Goal: Transaction & Acquisition: Obtain resource

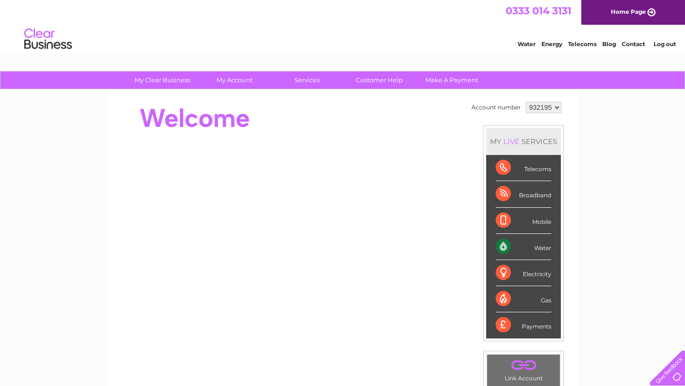
click at [544, 249] on div "Water" at bounding box center [523, 247] width 56 height 26
click at [501, 248] on div "Water" at bounding box center [523, 247] width 56 height 26
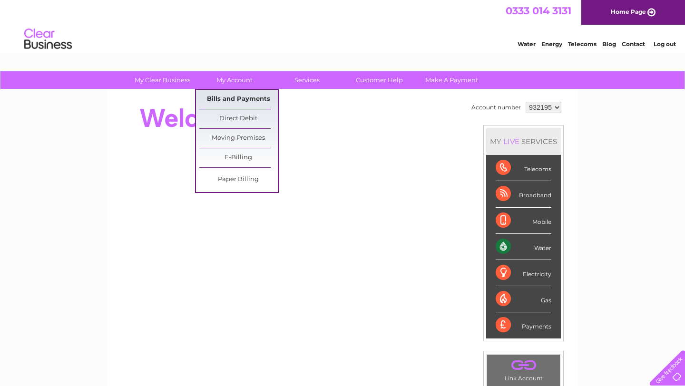
click at [239, 99] on link "Bills and Payments" at bounding box center [238, 99] width 78 height 19
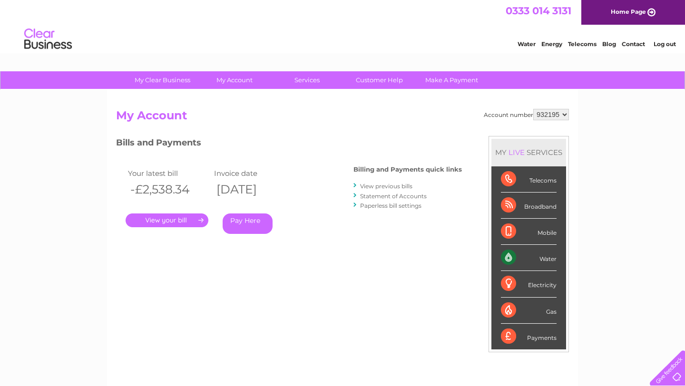
click at [182, 221] on link "." at bounding box center [167, 220] width 83 height 14
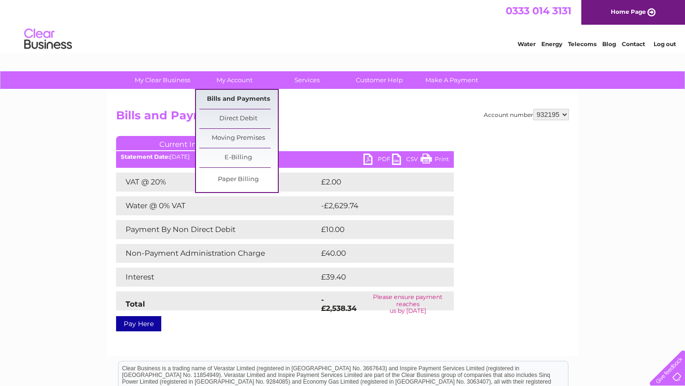
click at [232, 98] on link "Bills and Payments" at bounding box center [238, 99] width 78 height 19
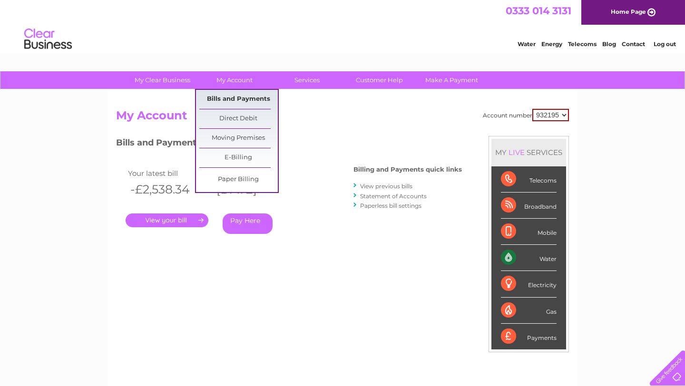
click at [241, 104] on link "Bills and Payments" at bounding box center [238, 99] width 78 height 19
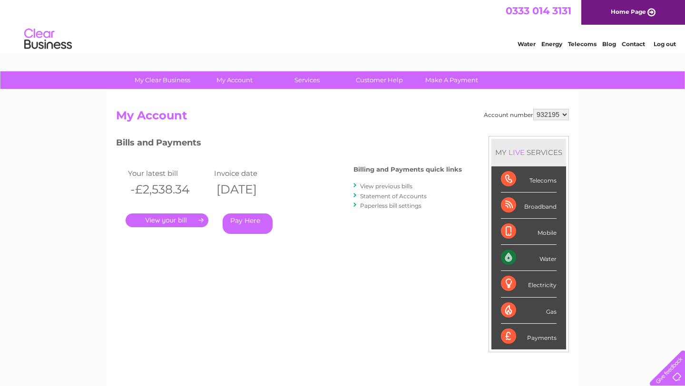
click at [170, 221] on link "." at bounding box center [167, 220] width 83 height 14
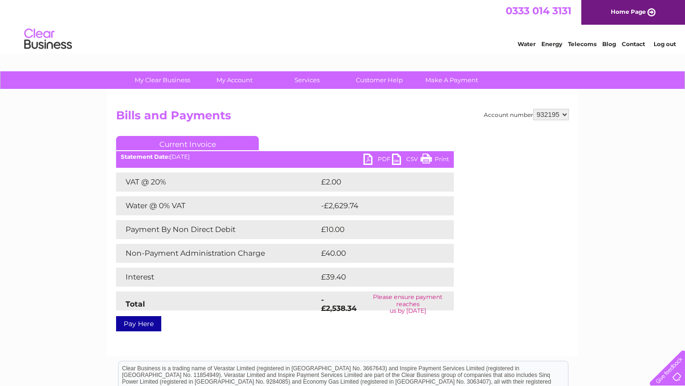
drag, startPoint x: 378, startPoint y: 157, endPoint x: 394, endPoint y: 168, distance: 18.7
click at [378, 157] on link "PDF" at bounding box center [377, 161] width 29 height 14
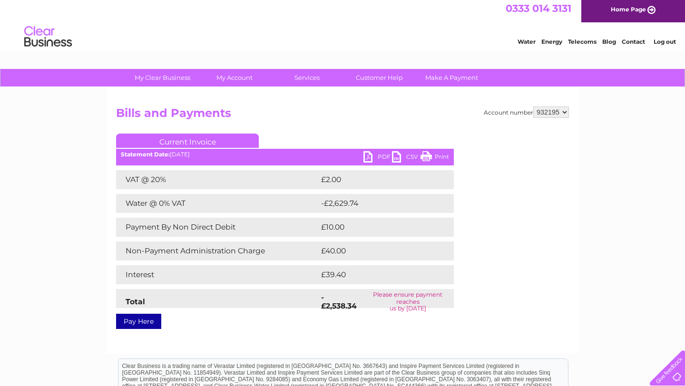
scroll to position [6, 0]
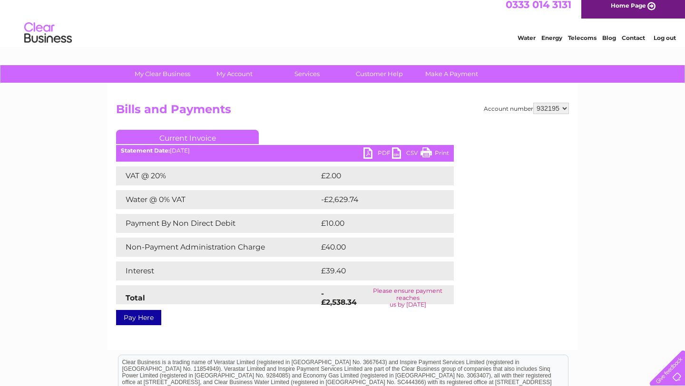
click at [381, 154] on link "PDF" at bounding box center [377, 154] width 29 height 14
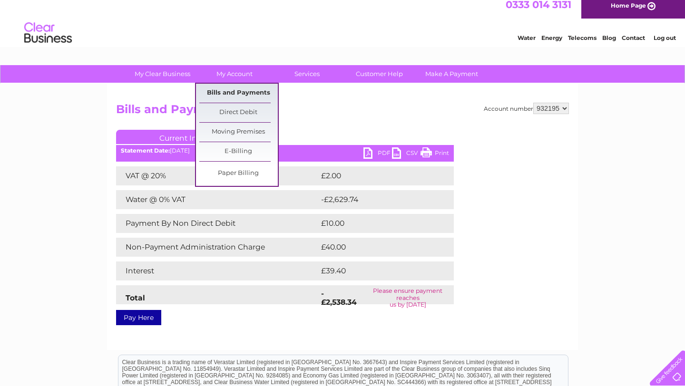
click at [249, 95] on link "Bills and Payments" at bounding box center [238, 93] width 78 height 19
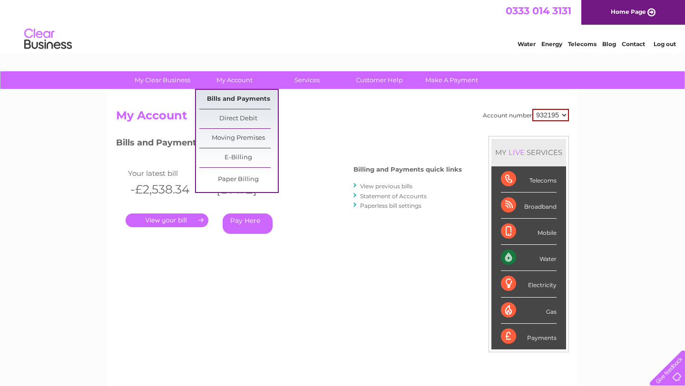
click at [247, 100] on link "Bills and Payments" at bounding box center [238, 99] width 78 height 19
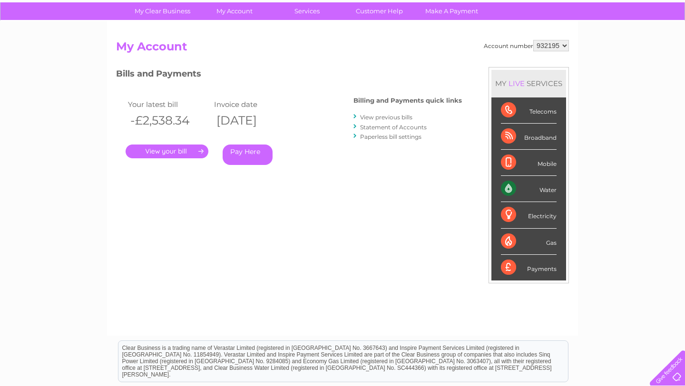
scroll to position [69, 0]
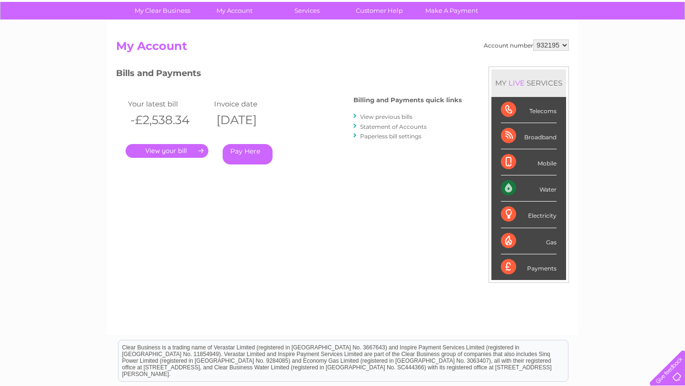
click at [401, 118] on link "View previous bills" at bounding box center [386, 116] width 52 height 7
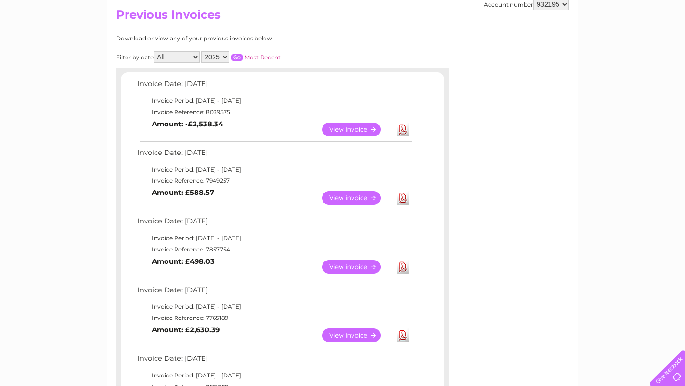
scroll to position [103, 0]
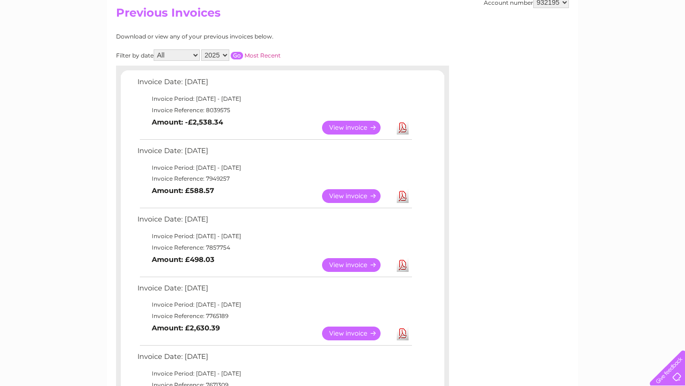
click at [350, 128] on link "View" at bounding box center [357, 128] width 70 height 14
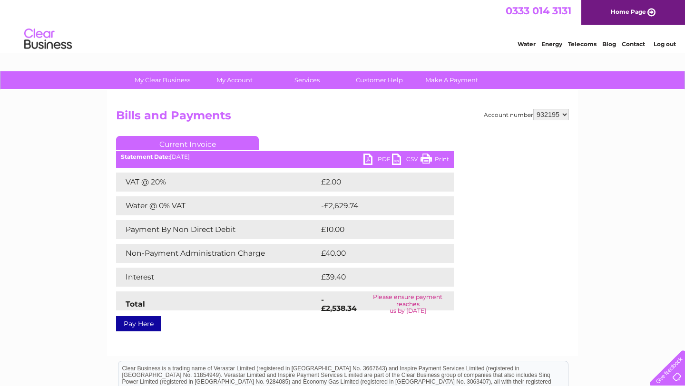
click at [381, 157] on link "PDF" at bounding box center [377, 161] width 29 height 14
